Goal: Task Accomplishment & Management: Use online tool/utility

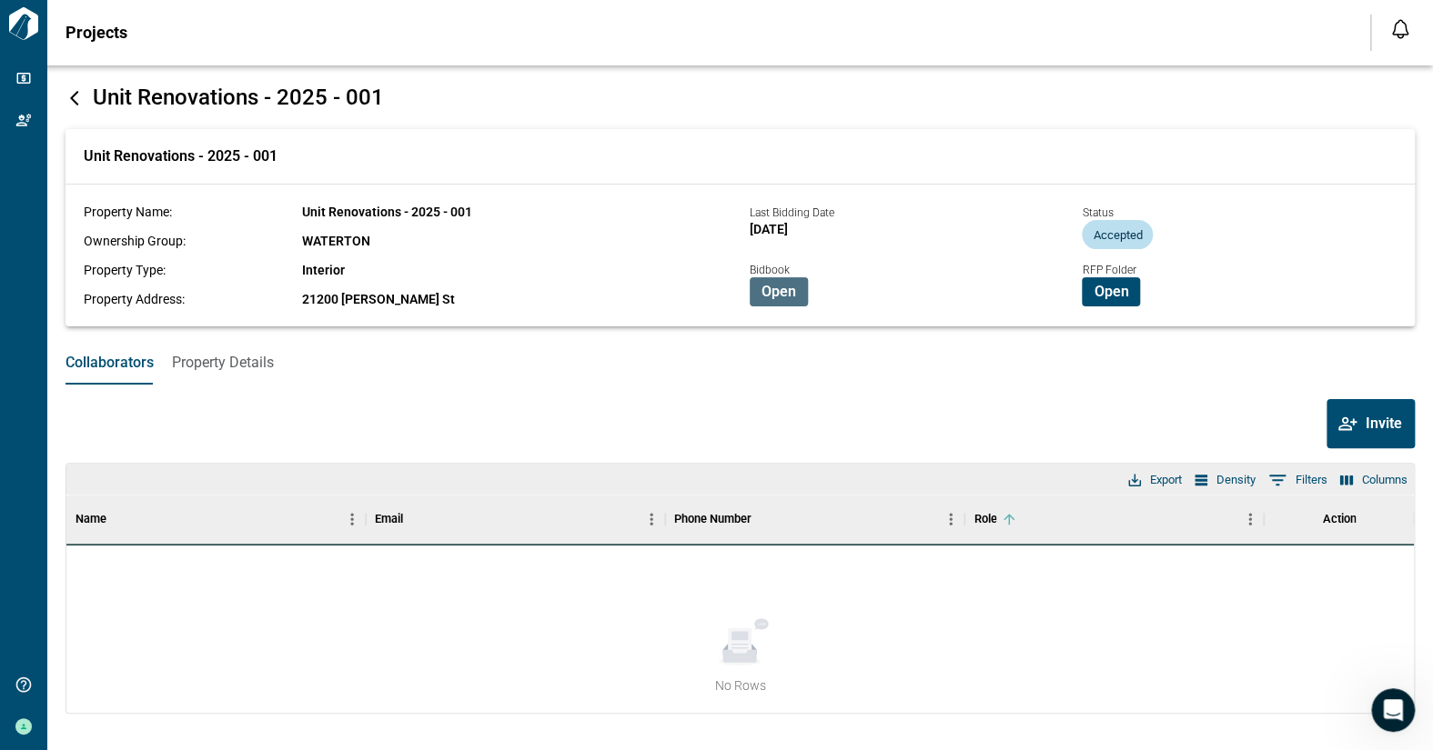
click at [775, 294] on span "Open" at bounding box center [778, 292] width 35 height 18
click at [790, 295] on span "Open" at bounding box center [778, 292] width 35 height 18
click at [1123, 288] on span "Open" at bounding box center [1110, 292] width 35 height 18
click at [1108, 295] on span "Open" at bounding box center [1110, 292] width 35 height 18
